Goal: Book appointment/travel/reservation

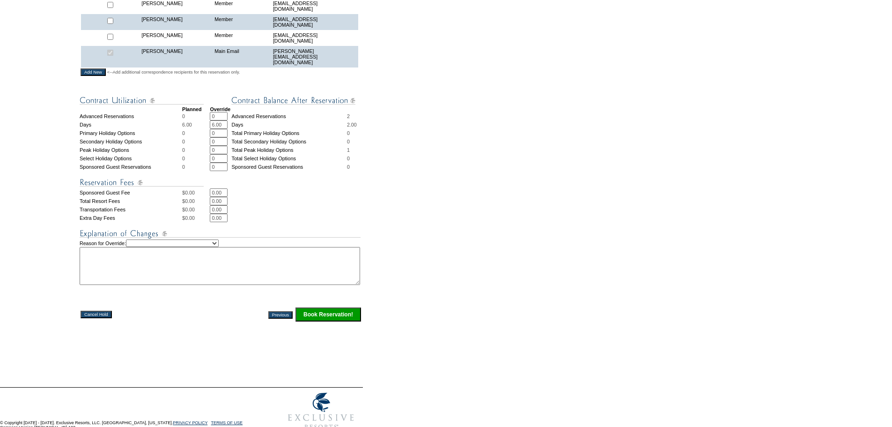
scroll to position [336, 0]
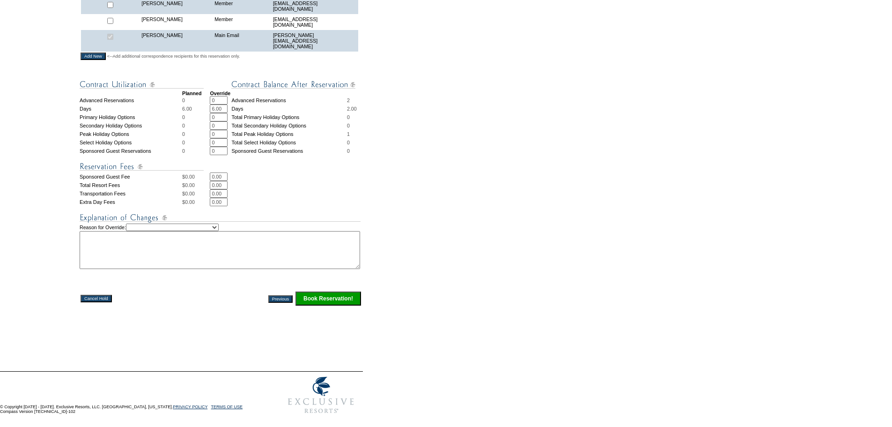
click at [209, 223] on select "Creating Continuous Stay Days Rebooked After Cancellation Editing Occupant Expe…" at bounding box center [172, 226] width 93 height 7
select select "1042"
click at [136, 223] on select "Creating Continuous Stay Days Rebooked After Cancellation Editing Occupant Expe…" at bounding box center [172, 226] width 93 height 7
click at [144, 241] on textarea at bounding box center [220, 250] width 281 height 38
paste textarea "holding to decide if he will keep this or one of his other holds-LC"
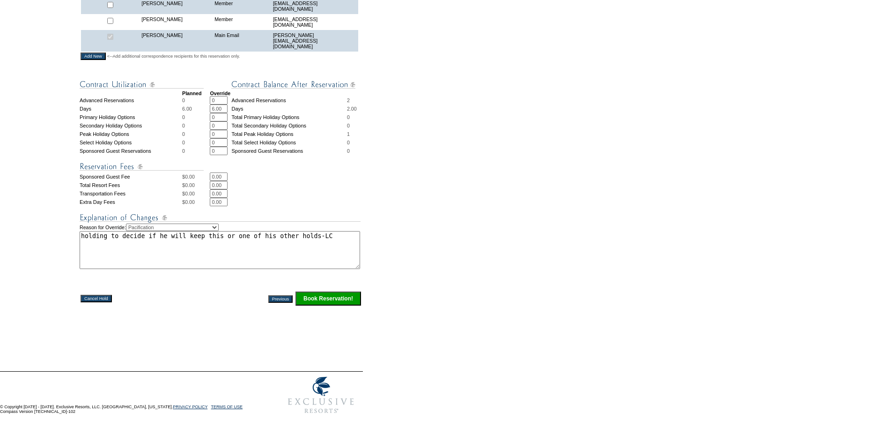
type textarea "holding to decide if he will keep this or one of his other holds-LC"
click at [337, 295] on input "Book Reservation!" at bounding box center [329, 298] width 66 height 14
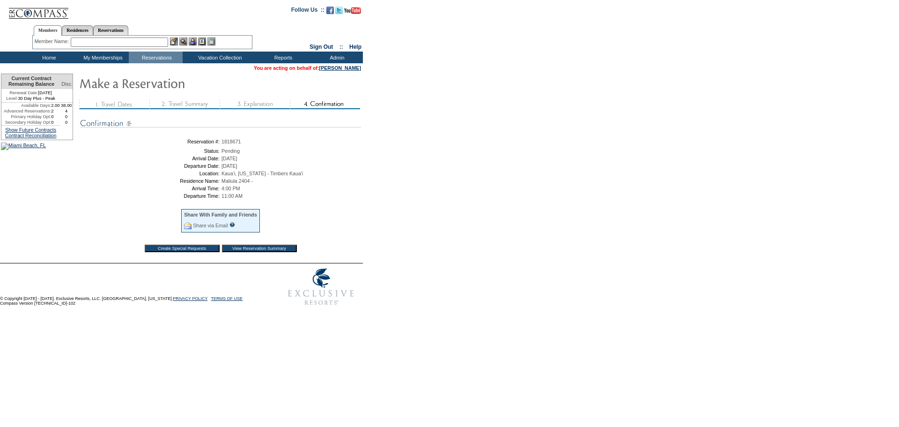
click at [30, 12] on img at bounding box center [38, 9] width 61 height 19
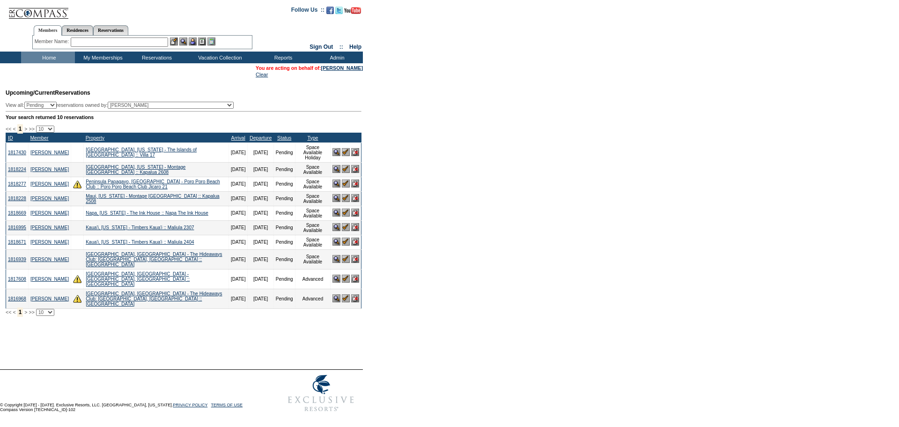
click at [485, 193] on form "Follow Us ::" at bounding box center [449, 208] width 899 height 416
click at [222, 67] on td "Residence Collection" at bounding box center [222, 69] width 74 height 9
